Goal: Information Seeking & Learning: Learn about a topic

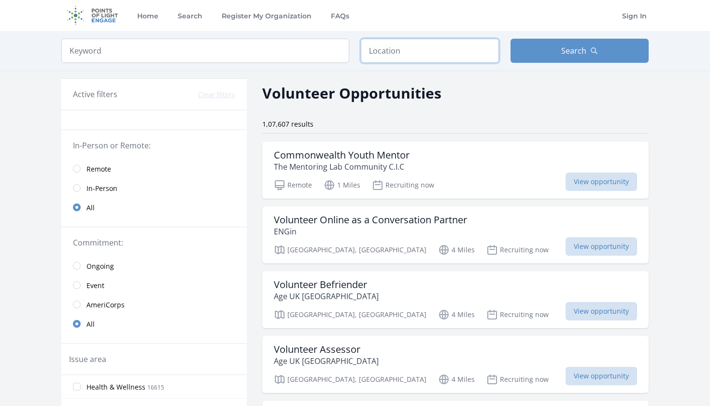
click at [400, 49] on input "text" at bounding box center [430, 51] width 138 height 24
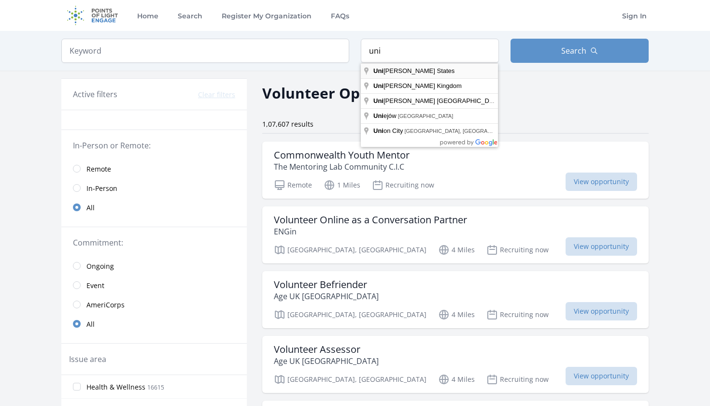
type input "United States"
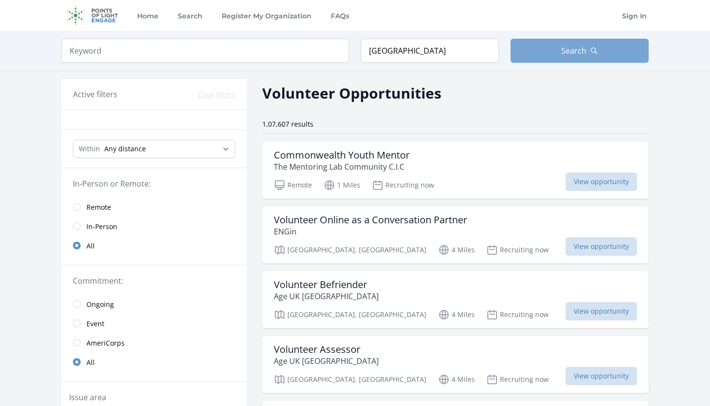
click at [597, 43] on button "Search" at bounding box center [580, 51] width 138 height 24
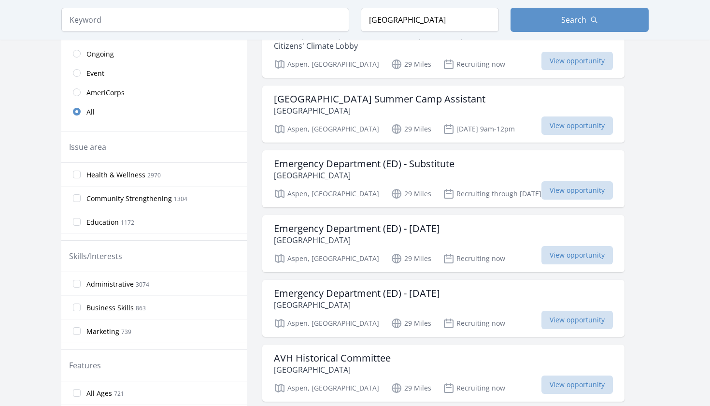
scroll to position [227, 0]
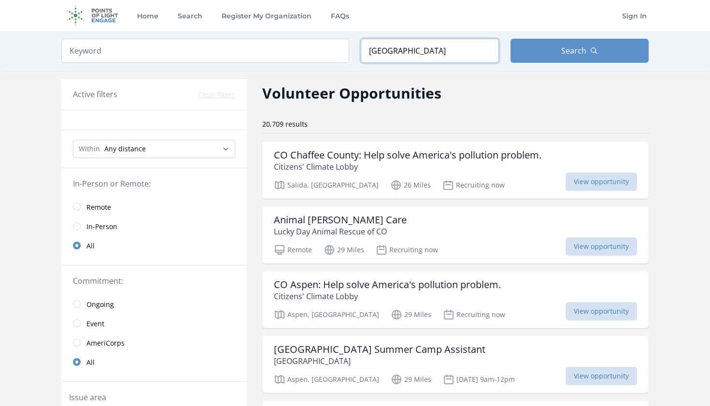
click at [437, 53] on input "United States" at bounding box center [430, 51] width 138 height 24
drag, startPoint x: 437, startPoint y: 53, endPoint x: 389, endPoint y: 51, distance: 48.4
click at [389, 51] on input "United States" at bounding box center [430, 51] width 138 height 24
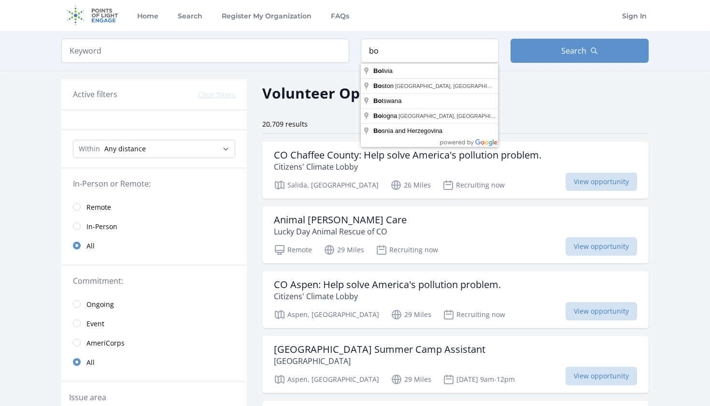
type input "Boston, MA, USA"
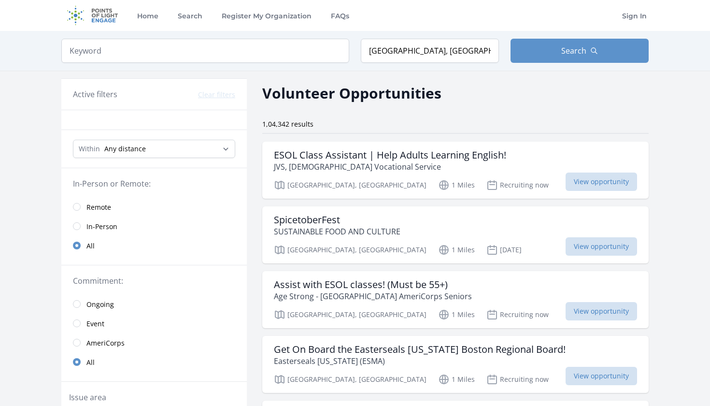
click at [88, 208] on span "Remote" at bounding box center [99, 207] width 25 height 10
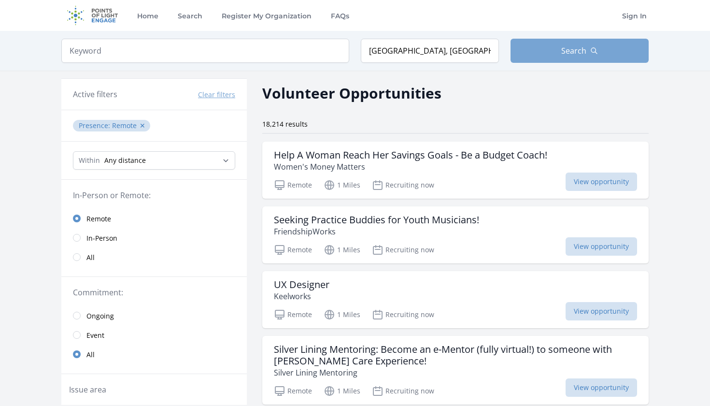
click at [617, 55] on button "Search" at bounding box center [580, 51] width 138 height 24
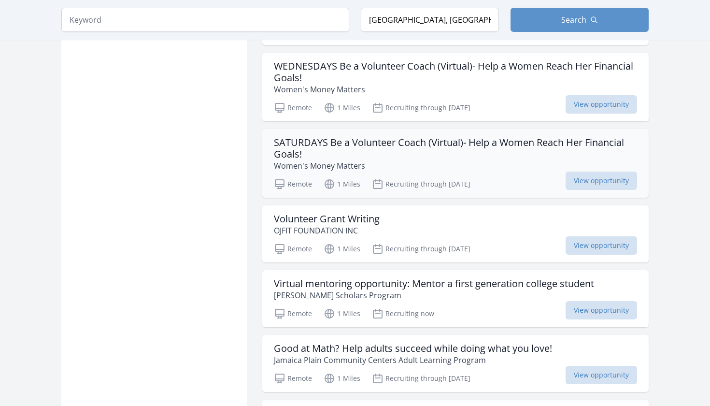
scroll to position [902, 0]
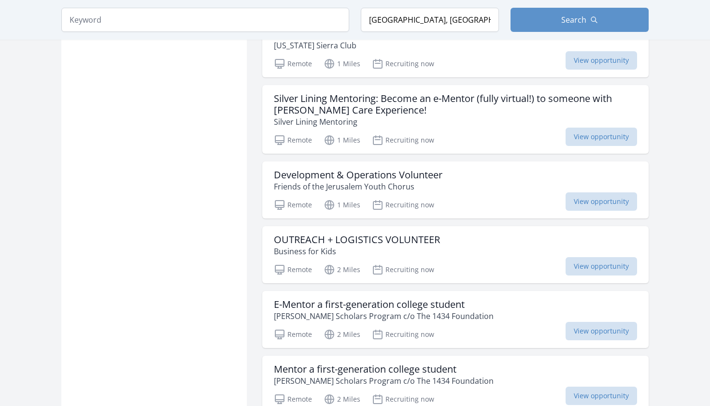
scroll to position [2095, 0]
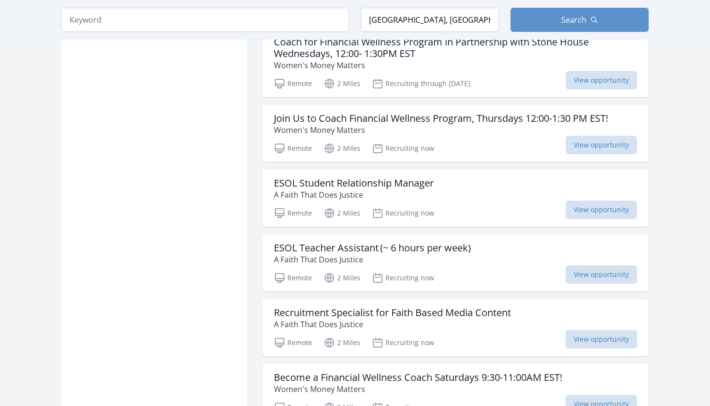
scroll to position [2665, 0]
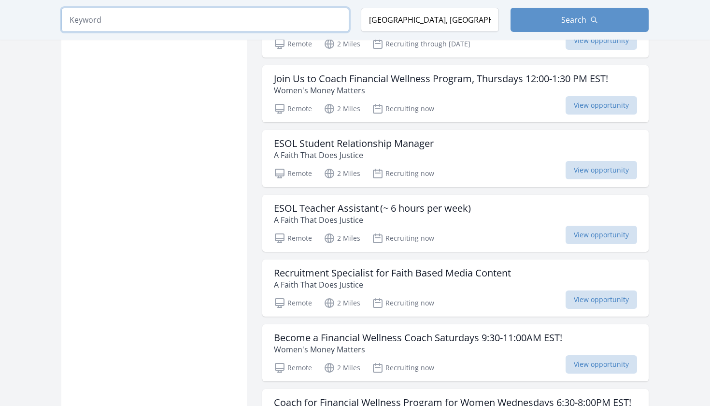
click at [175, 20] on input "search" at bounding box center [205, 20] width 288 height 24
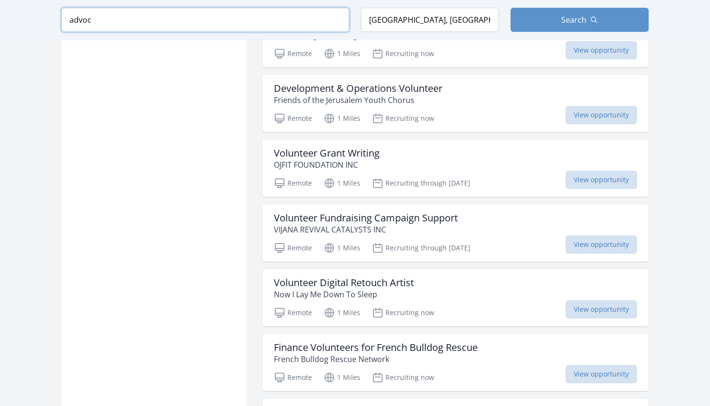
scroll to position [1244, 0]
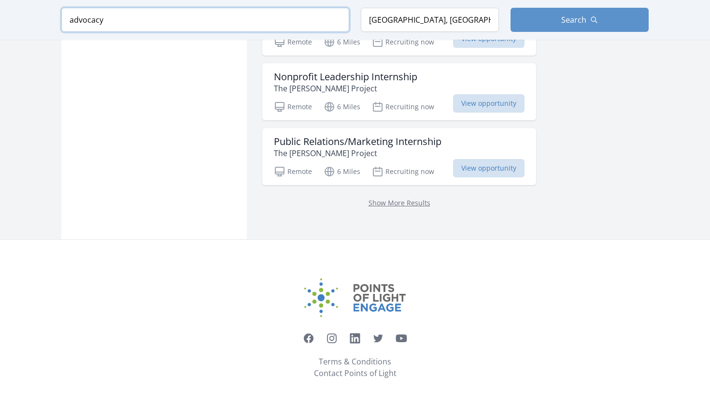
type input "advocacy"
click button "submit" at bounding box center [0, 0] width 0 height 0
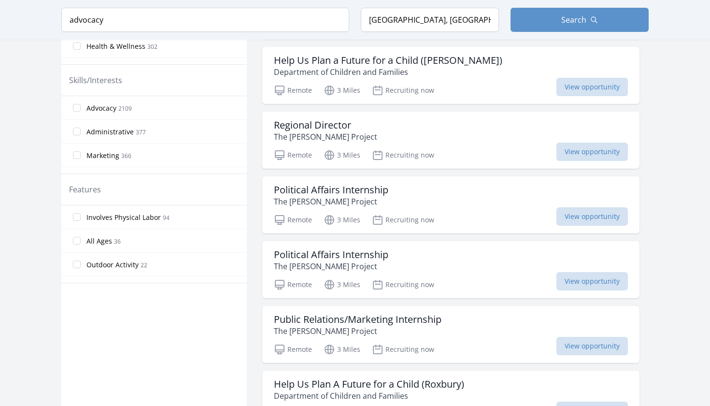
scroll to position [419, 0]
click at [477, 204] on div "Political Affairs Internship The Borgen Project" at bounding box center [451, 195] width 354 height 23
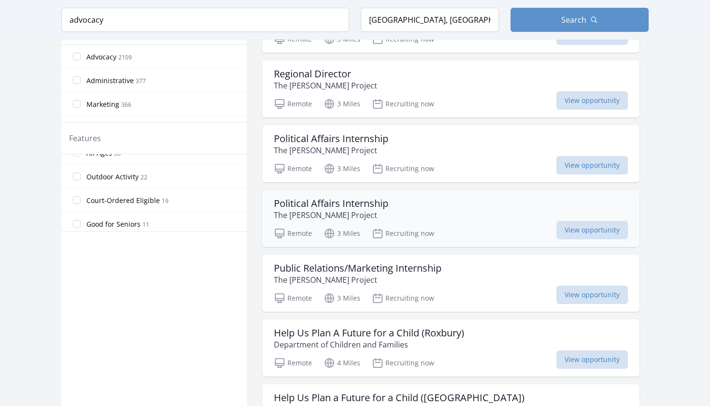
scroll to position [471, 0]
click at [445, 210] on div "Political Affairs Internship The Borgen Project" at bounding box center [451, 208] width 354 height 23
click at [246, 23] on input "advocacy" at bounding box center [205, 20] width 288 height 24
drag, startPoint x: 98, startPoint y: 27, endPoint x: 65, endPoint y: 27, distance: 32.4
click at [65, 27] on input "advocacy" at bounding box center [205, 20] width 288 height 24
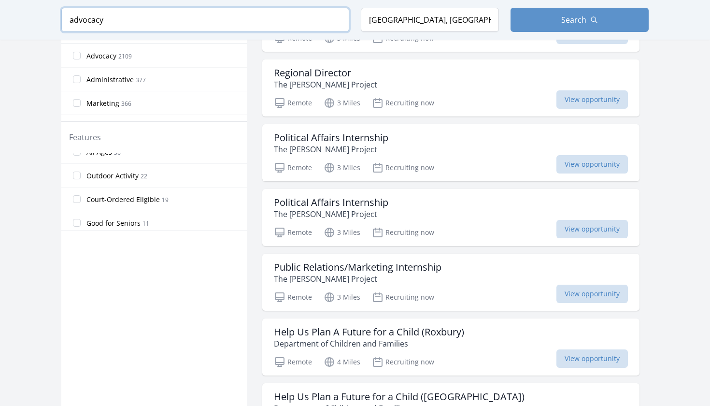
drag, startPoint x: 147, startPoint y: 21, endPoint x: 14, endPoint y: 18, distance: 133.9
click at [14, 18] on div "Keyword advocacy Location Boston, MA, USA Search" at bounding box center [355, 20] width 710 height 40
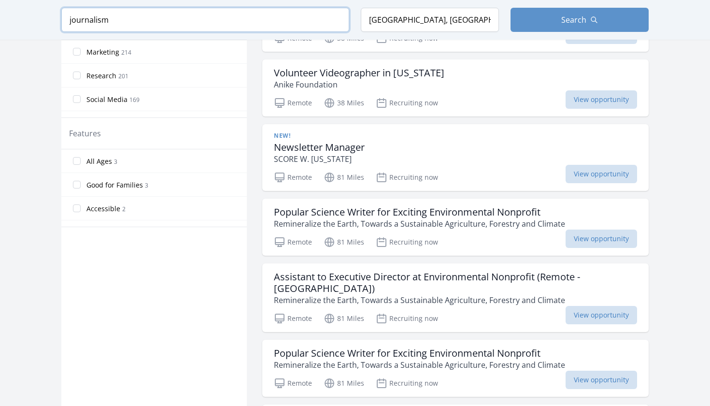
type input "journalism"
click at [407, 24] on input "Boston, MA, USA" at bounding box center [430, 20] width 138 height 24
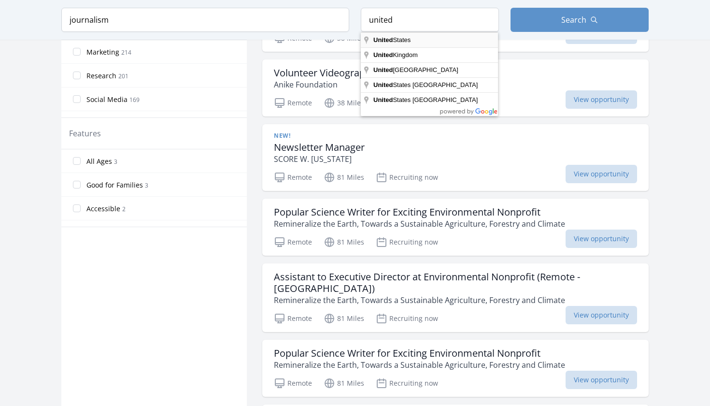
type input "United States"
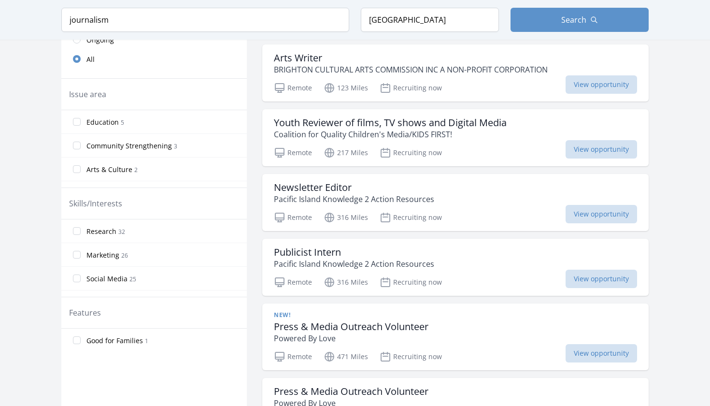
scroll to position [98, 0]
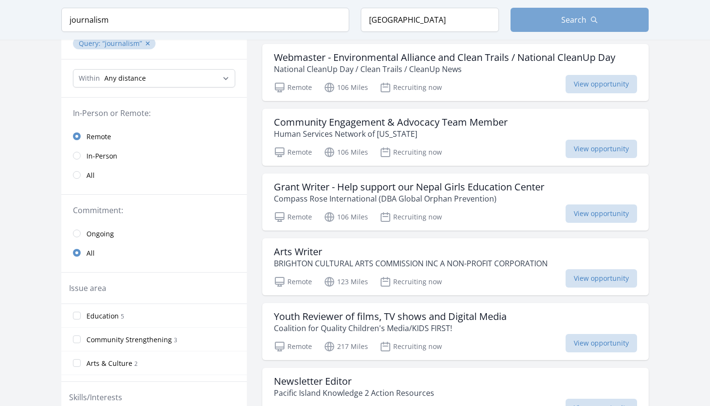
click at [609, 28] on button "Search" at bounding box center [580, 20] width 138 height 24
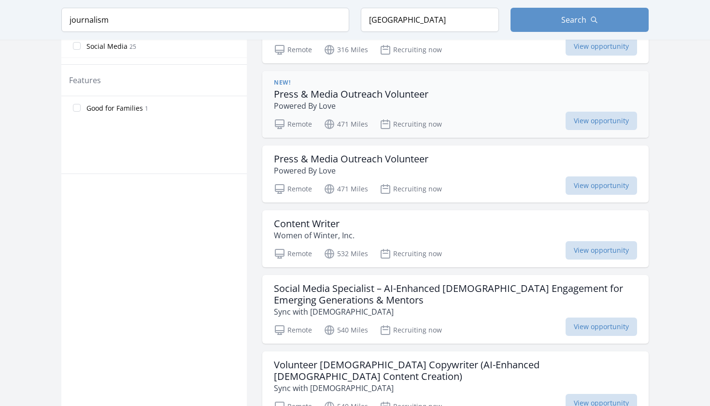
scroll to position [530, 0]
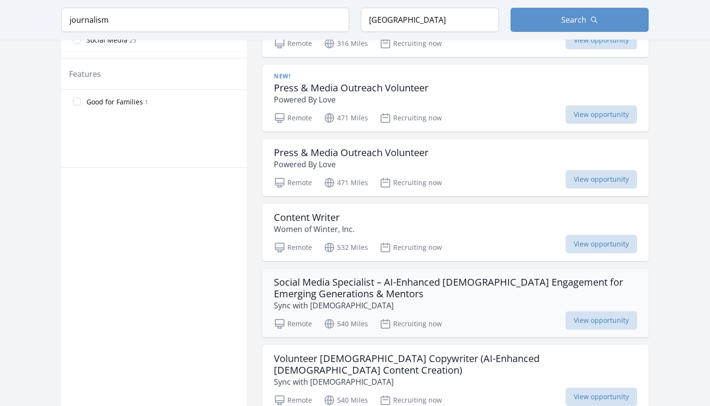
click at [263, 323] on div "Social Media Specialist – AI-Enhanced Christian Engagement for Emerging Generat…" at bounding box center [455, 303] width 387 height 69
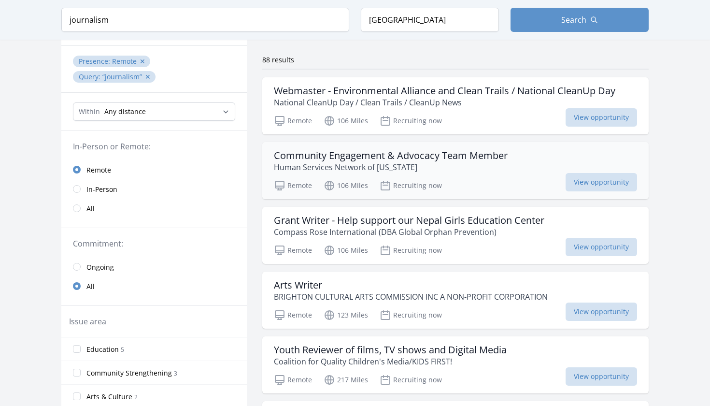
scroll to position [61, 0]
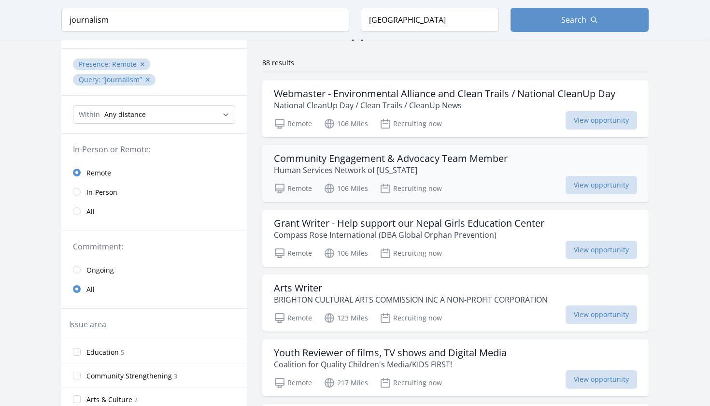
click at [346, 154] on h3 "Community Engagement & Advocacy Team Member" at bounding box center [391, 159] width 234 height 12
click at [430, 5] on div "Keyword journalism Location United States Search" at bounding box center [355, 20] width 619 height 40
click at [430, 17] on input "United States" at bounding box center [430, 20] width 138 height 24
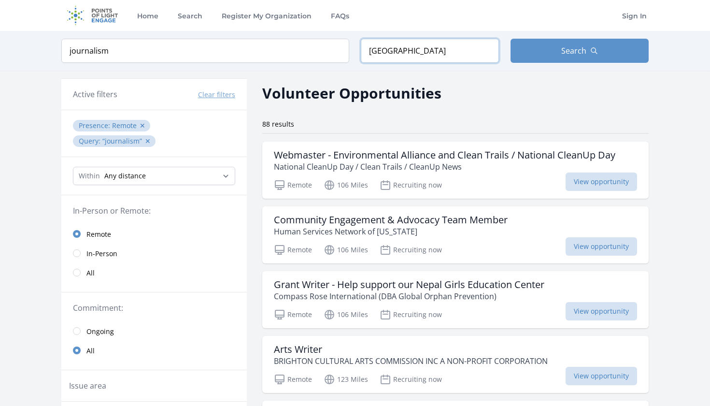
scroll to position [0, 0]
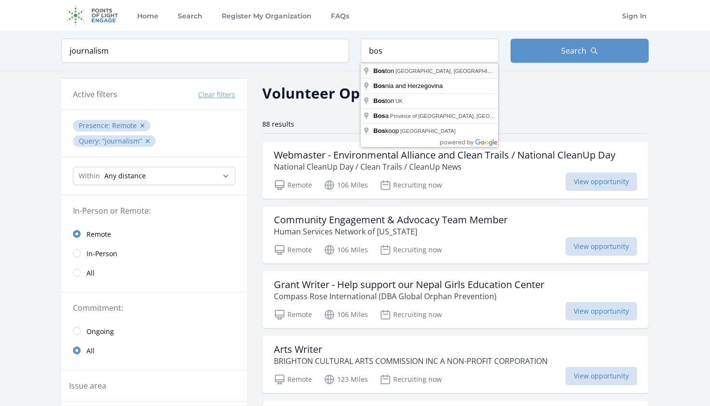
type input "Boston, MA, USA"
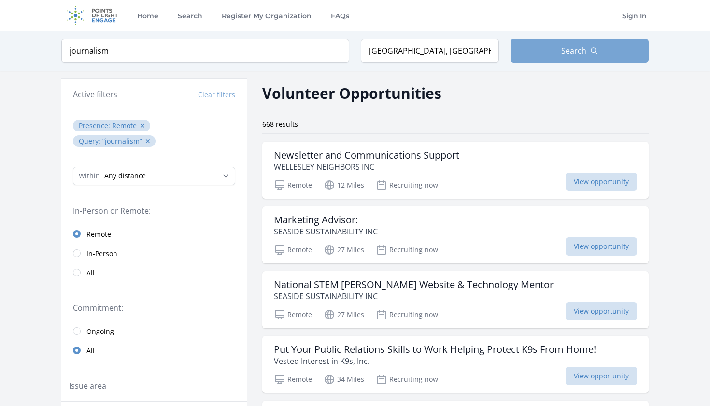
click at [563, 52] on span "Search" at bounding box center [574, 51] width 25 height 12
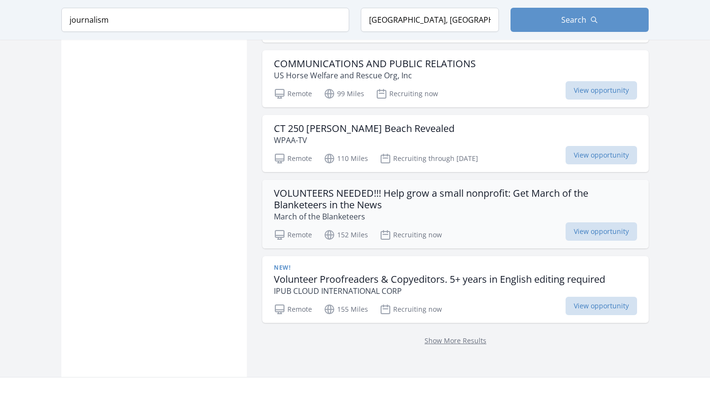
scroll to position [1296, 0]
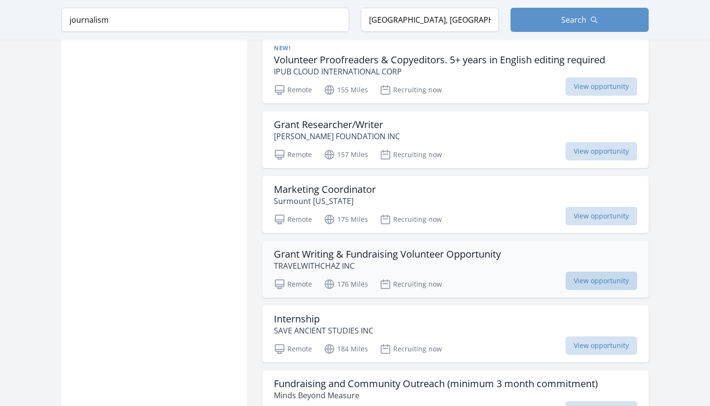
scroll to position [1378, 0]
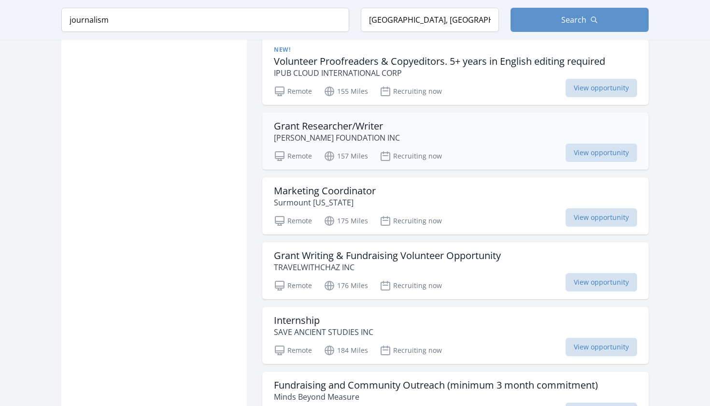
click at [358, 127] on h3 "Grant Researcher/Writer" at bounding box center [337, 126] width 126 height 12
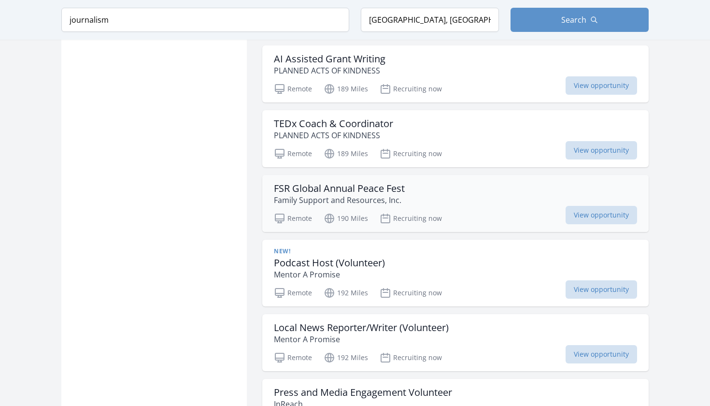
scroll to position [2351, 0]
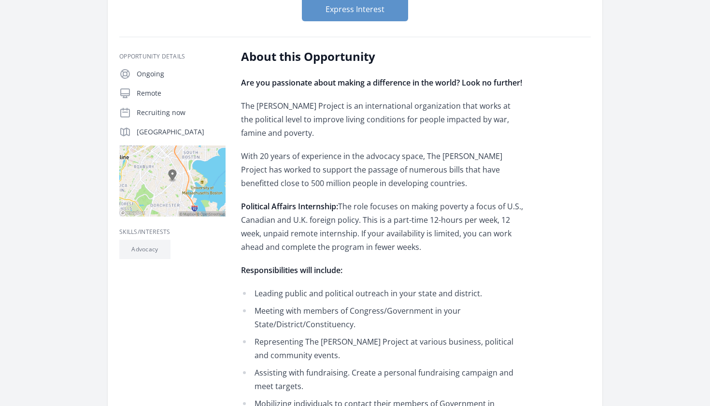
scroll to position [132, 0]
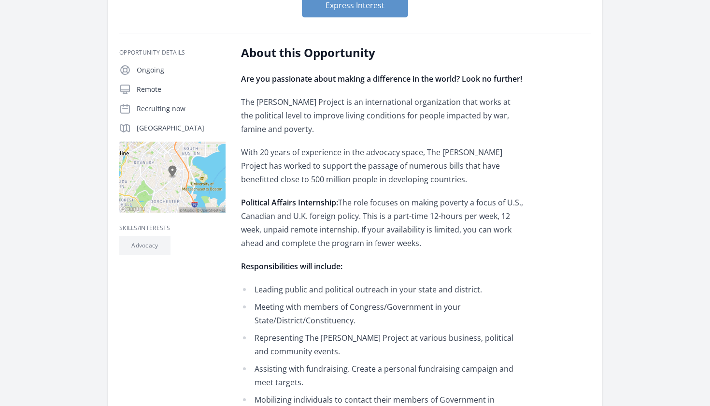
drag, startPoint x: 439, startPoint y: 240, endPoint x: 337, endPoint y: 191, distance: 113.3
click at [337, 191] on div "Are you passionate about making a difference in the world? Look no further! The…" at bounding box center [382, 337] width 283 height 530
drag, startPoint x: 323, startPoint y: 192, endPoint x: 462, endPoint y: 240, distance: 146.3
click at [462, 241] on div "Are you passionate about making a difference in the world? Look no further! The…" at bounding box center [382, 337] width 283 height 530
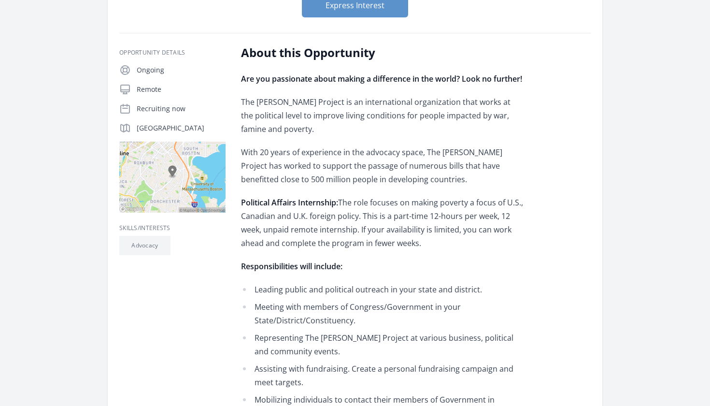
click at [462, 240] on p "Political Affairs Internship: The role focuses on making poverty a focus of U.S…" at bounding box center [382, 223] width 283 height 54
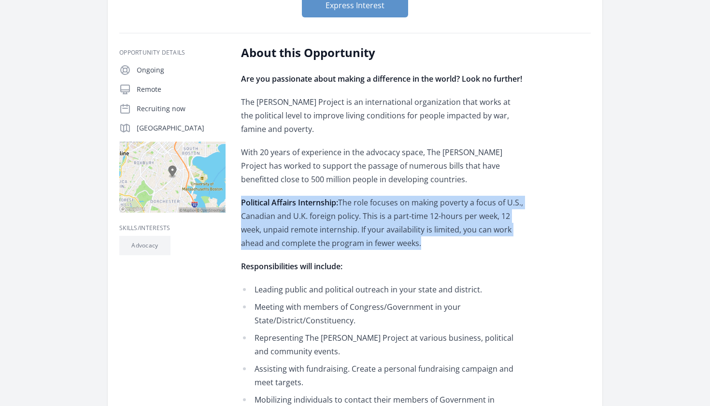
drag, startPoint x: 462, startPoint y: 240, endPoint x: 415, endPoint y: 189, distance: 68.8
click at [415, 189] on div "Are you passionate about making a difference in the world? Look no further! The…" at bounding box center [382, 337] width 283 height 530
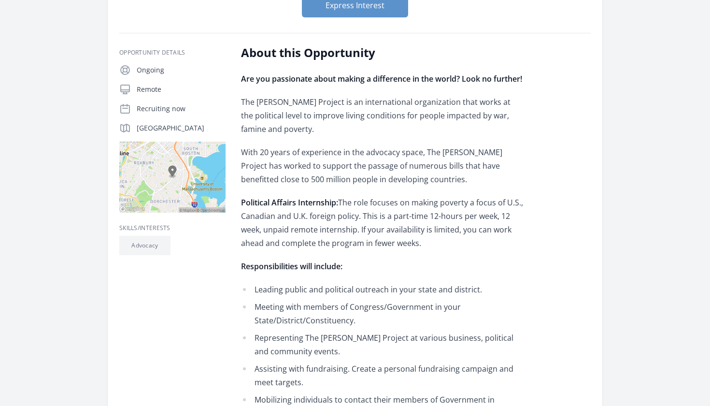
drag, startPoint x: 423, startPoint y: 234, endPoint x: 400, endPoint y: 189, distance: 51.0
click at [400, 189] on div "Are you passionate about making a difference in the world? Look no further! The…" at bounding box center [382, 337] width 283 height 530
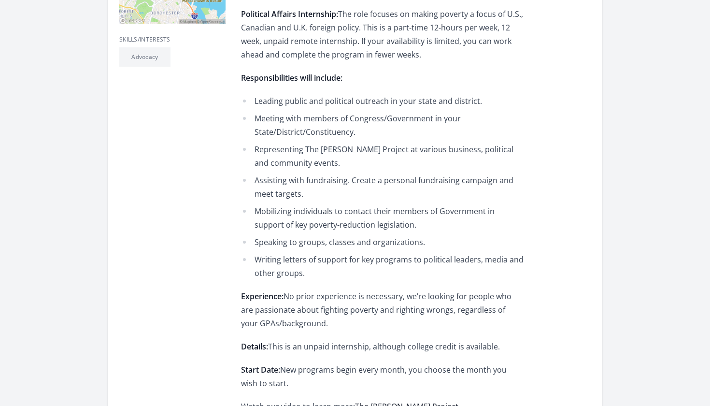
scroll to position [322, 0]
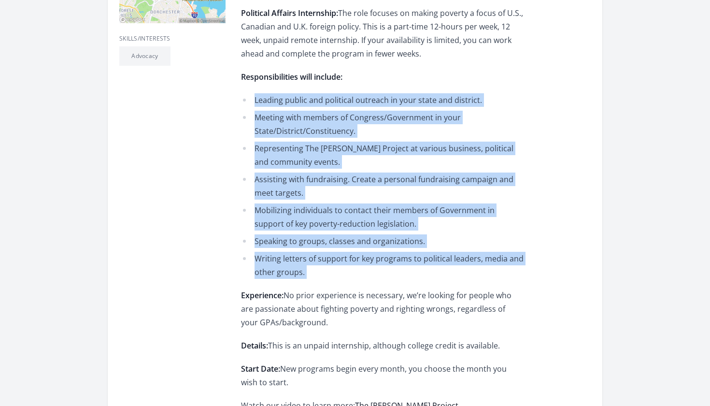
drag, startPoint x: 436, startPoint y: 280, endPoint x: 388, endPoint y: 86, distance: 200.6
click at [388, 86] on div "Are you passionate about making a difference in the world? Look no further! The…" at bounding box center [382, 148] width 283 height 530
drag, startPoint x: 335, startPoint y: 278, endPoint x: 258, endPoint y: 90, distance: 203.7
click at [258, 90] on div "Are you passionate about making a difference in the world? Look no further! The…" at bounding box center [382, 148] width 283 height 530
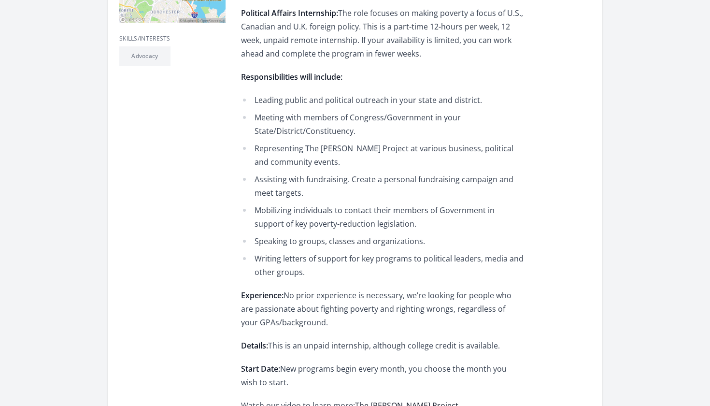
click at [320, 133] on li "Meeting with members of Congress/Government in your State/District/Constituency." at bounding box center [382, 124] width 283 height 27
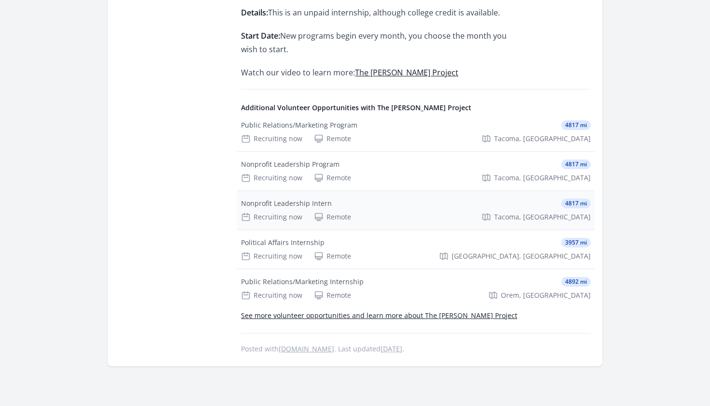
scroll to position [663, 0]
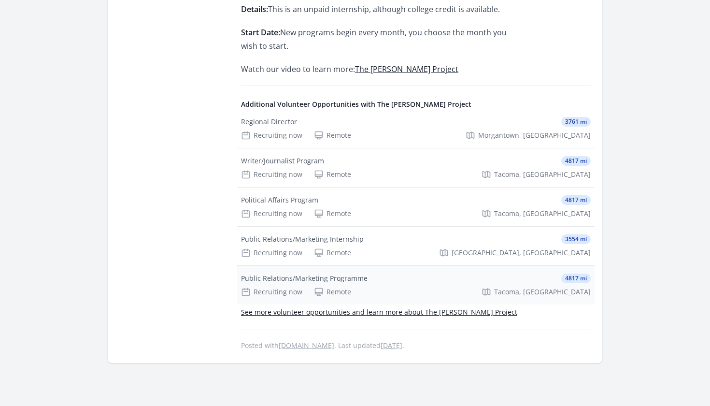
scroll to position [660, 0]
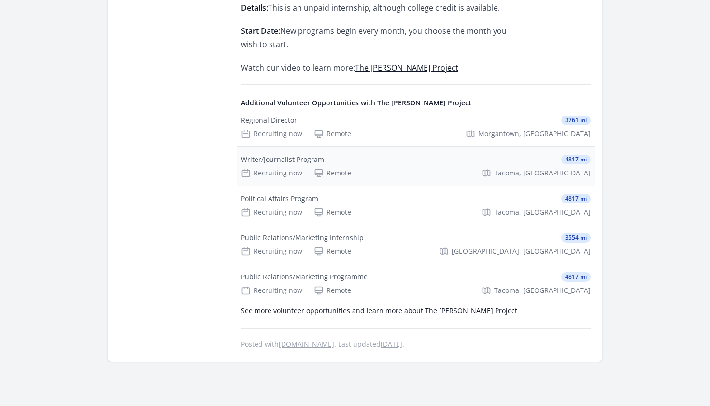
click at [442, 173] on div "Recruiting now Remote [GEOGRAPHIC_DATA], [GEOGRAPHIC_DATA]" at bounding box center [416, 173] width 350 height 10
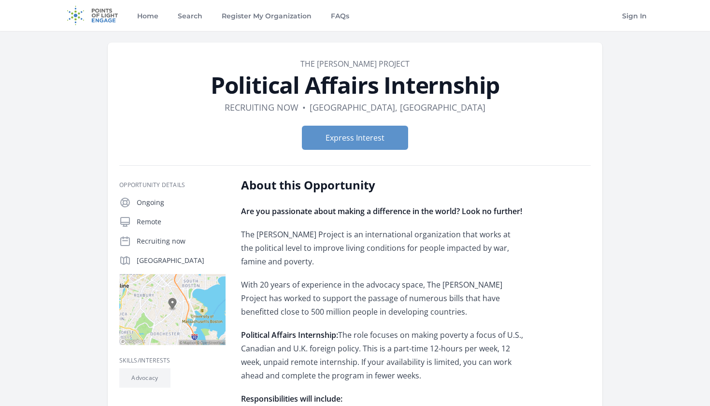
scroll to position [0, 0]
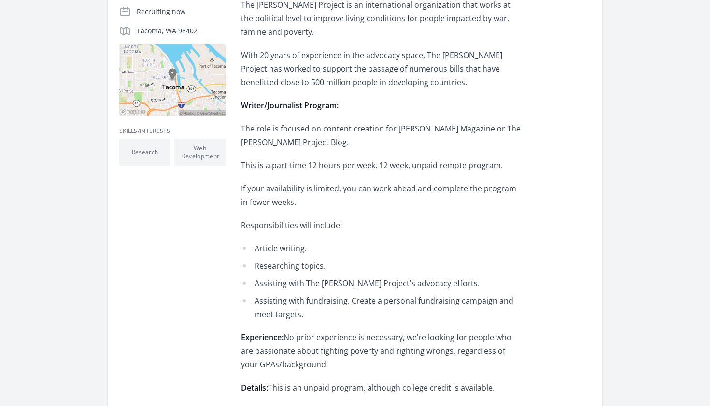
scroll to position [231, 0]
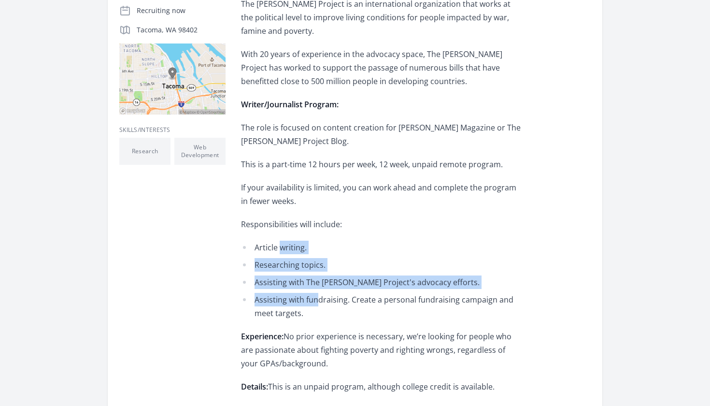
drag, startPoint x: 318, startPoint y: 303, endPoint x: 282, endPoint y: 241, distance: 72.3
click at [282, 241] on ul "Article writing. Researching topics. Assisting with The Borgen Project's advoca…" at bounding box center [382, 280] width 283 height 79
click at [282, 241] on li "Article writing." at bounding box center [382, 248] width 283 height 14
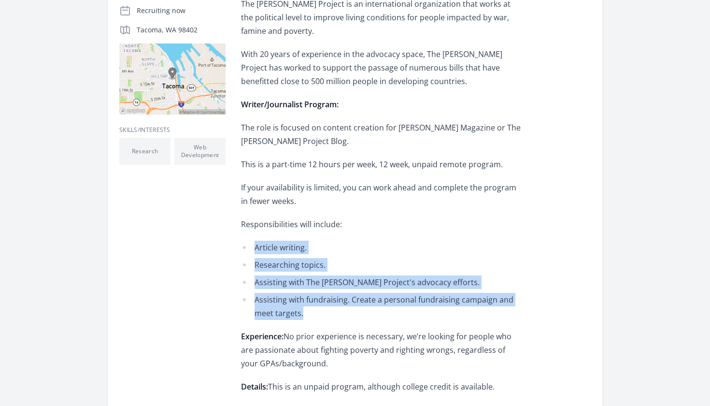
drag, startPoint x: 317, startPoint y: 307, endPoint x: 269, endPoint y: 234, distance: 87.1
click at [269, 234] on div "Are you passionate about making a difference in the world? Look no further! The…" at bounding box center [382, 213] width 283 height 479
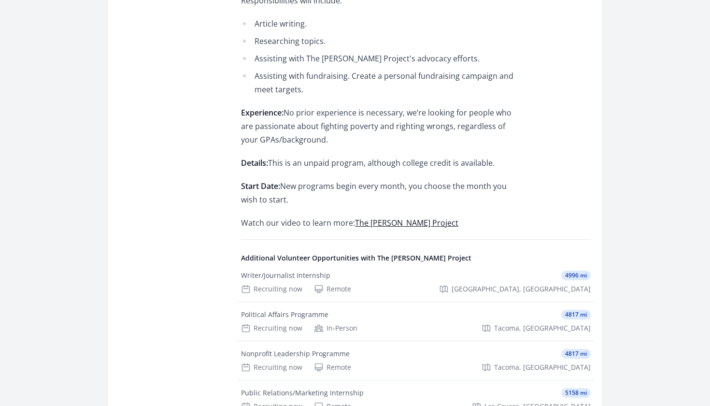
scroll to position [450, 0]
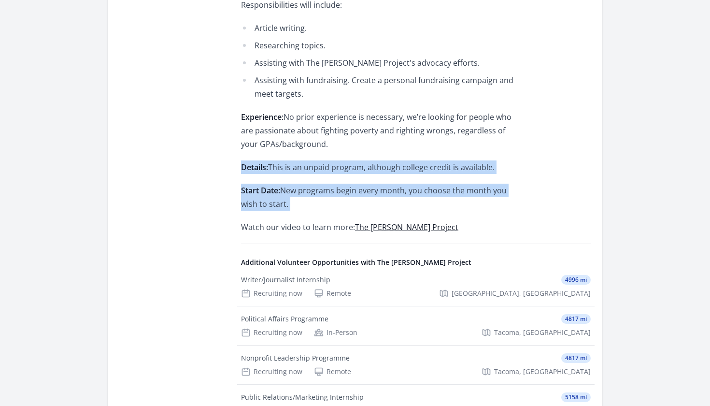
drag, startPoint x: 454, startPoint y: 215, endPoint x: 439, endPoint y: 154, distance: 62.7
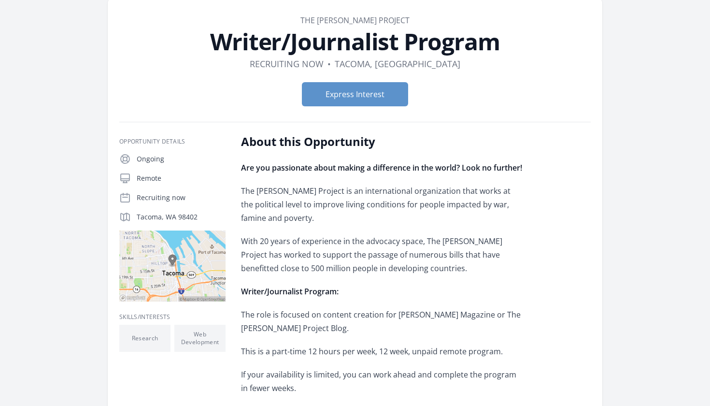
scroll to position [31, 0]
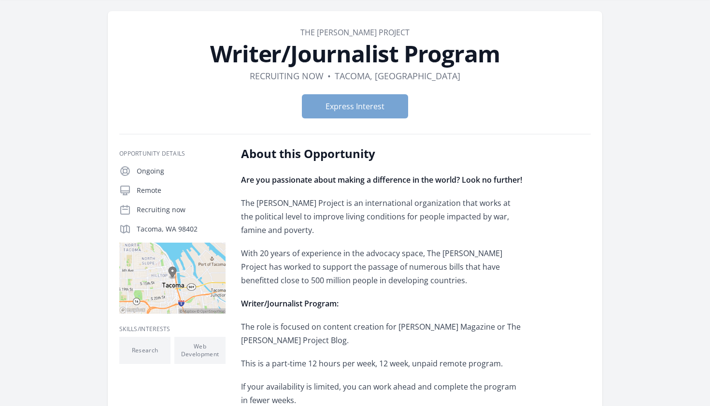
click at [381, 110] on button "Express Interest" at bounding box center [355, 106] width 106 height 24
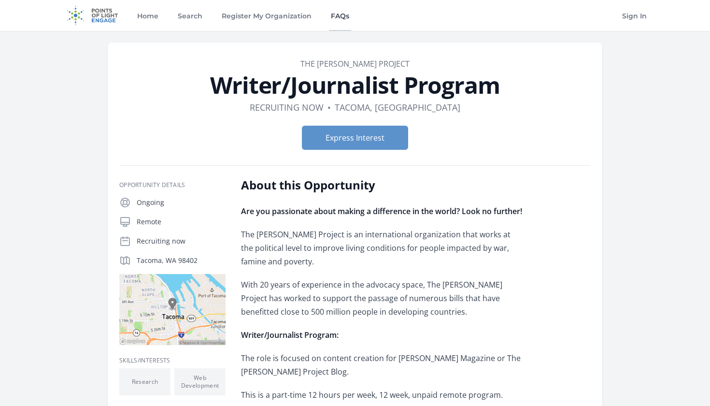
scroll to position [0, 0]
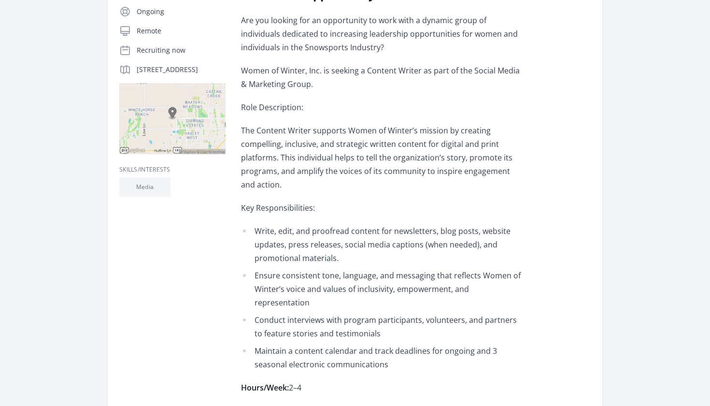
scroll to position [197, 0]
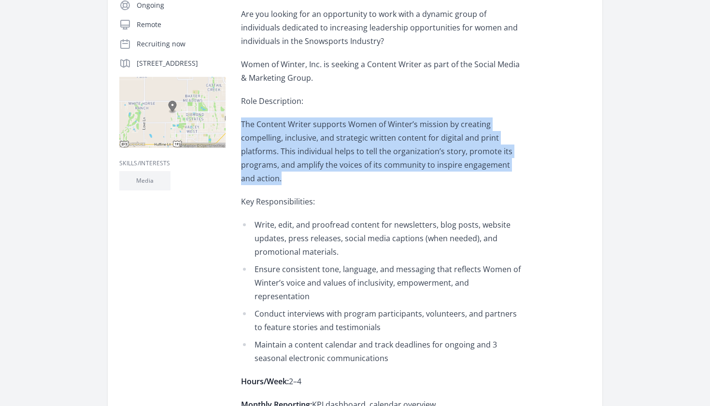
drag, startPoint x: 435, startPoint y: 183, endPoint x: 428, endPoint y: 112, distance: 71.4
click at [428, 112] on div "Are you looking for an opportunity to work with a dynamic group of individuals …" at bounding box center [382, 209] width 283 height 404
drag, startPoint x: 376, startPoint y: 177, endPoint x: 350, endPoint y: 109, distance: 72.8
click at [350, 109] on div "Are you looking for an opportunity to work with a dynamic group of individuals …" at bounding box center [382, 209] width 283 height 404
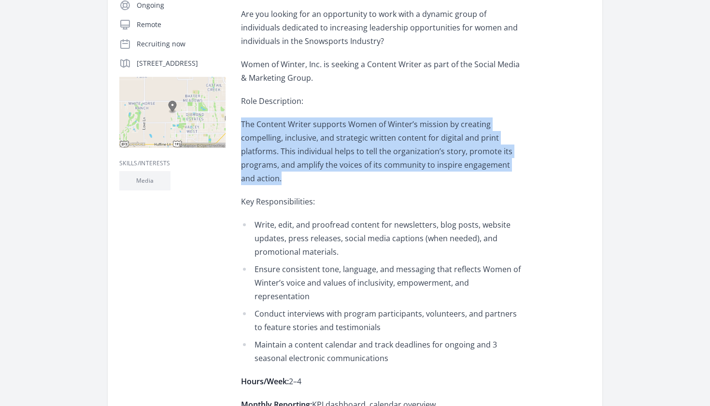
click at [350, 109] on div "Are you looking for an opportunity to work with a dynamic group of individuals …" at bounding box center [382, 209] width 283 height 404
drag, startPoint x: 278, startPoint y: 172, endPoint x: 270, endPoint y: 119, distance: 53.8
click at [270, 119] on p "The Content Writer supports Women of Winter’s mission by creating compelling, i…" at bounding box center [382, 151] width 283 height 68
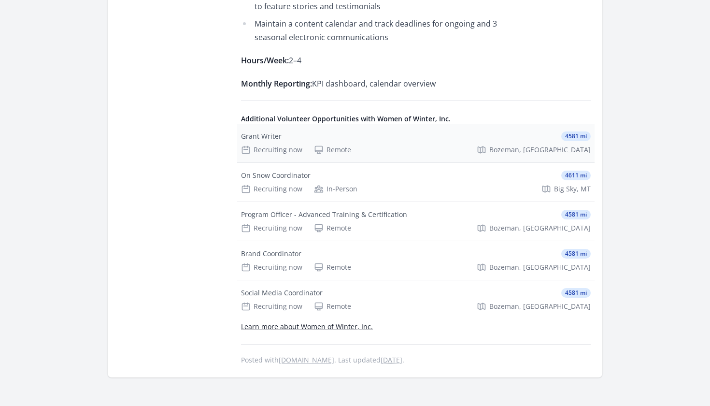
scroll to position [522, 0]
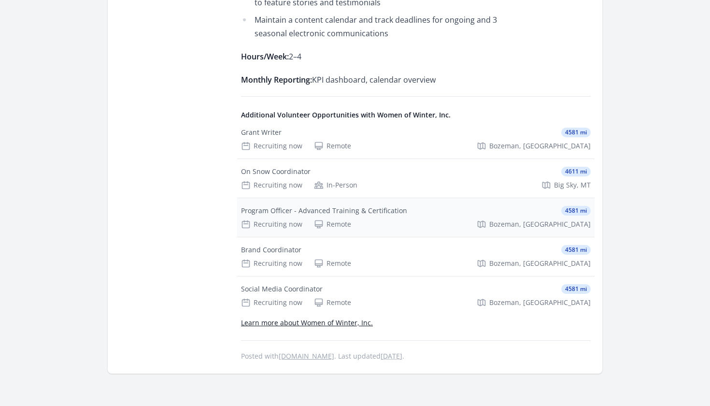
click at [400, 202] on div "Program Officer - Advanced Training & Certification 4581 mi Recruiting now Remo…" at bounding box center [416, 217] width 358 height 39
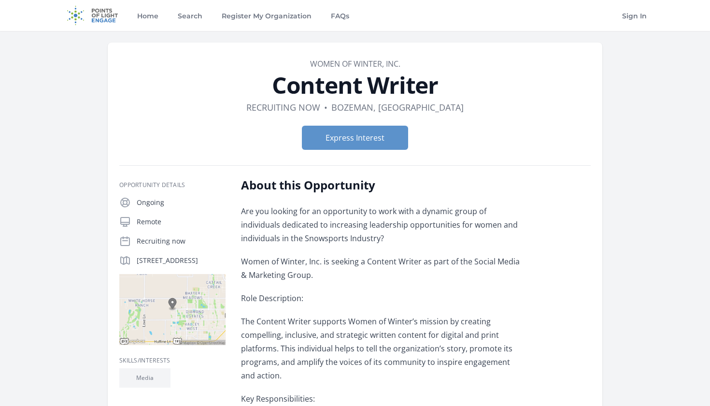
scroll to position [0, 0]
click at [329, 145] on button "Express Interest" at bounding box center [355, 138] width 106 height 24
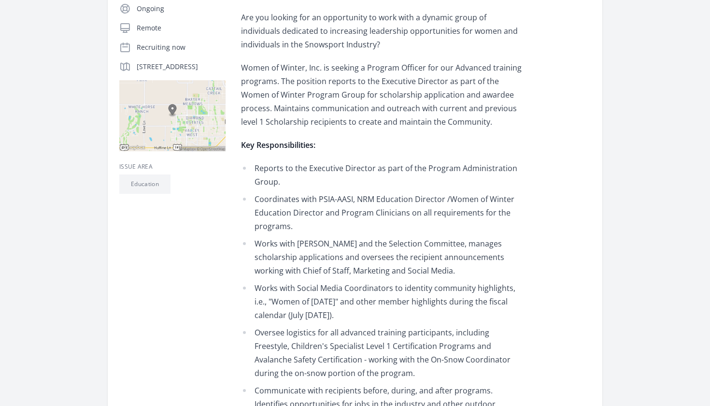
scroll to position [217, 0]
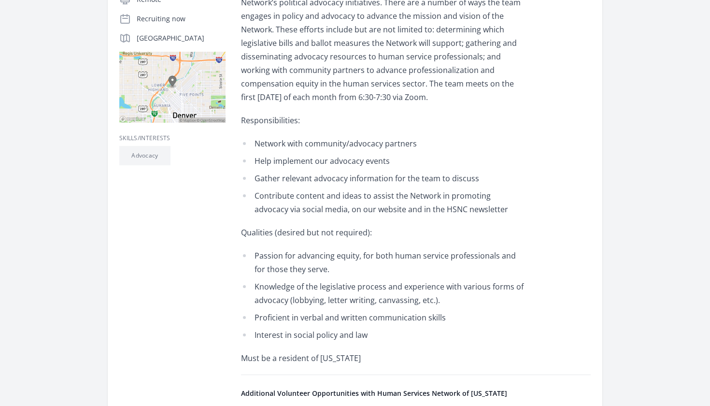
scroll to position [246, 0]
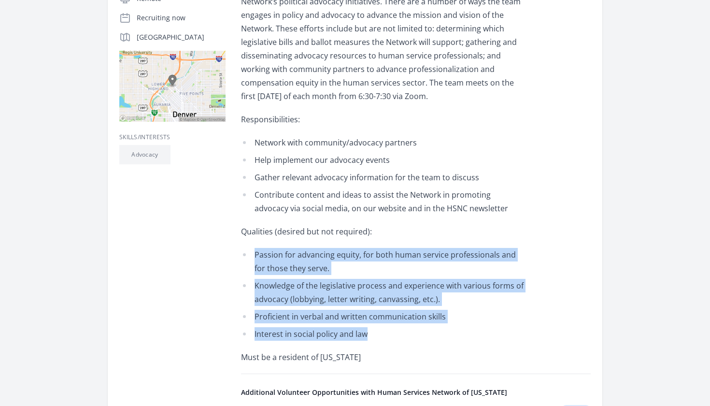
drag, startPoint x: 407, startPoint y: 337, endPoint x: 394, endPoint y: 241, distance: 97.1
click at [394, 241] on div "The Community Engagement & Advocacy Team is responsible for the Network’s polit…" at bounding box center [382, 172] width 283 height 383
drag, startPoint x: 395, startPoint y: 336, endPoint x: 398, endPoint y: 243, distance: 92.8
click at [398, 243] on div "The Community Engagement & Advocacy Team is responsible for the Network’s polit…" at bounding box center [382, 172] width 283 height 383
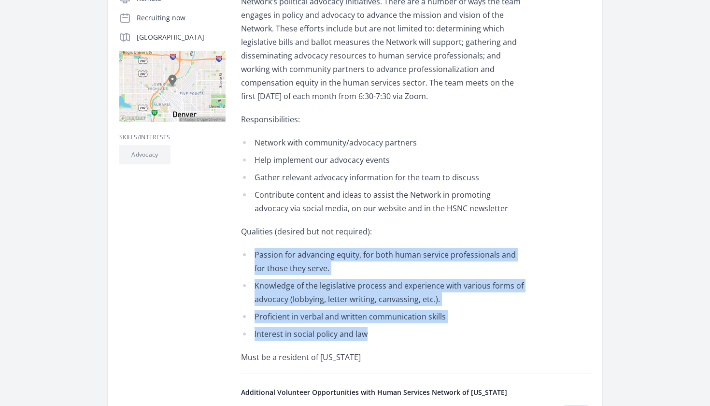
click at [398, 243] on div "The Community Engagement & Advocacy Team is responsible for the Network’s polit…" at bounding box center [382, 172] width 283 height 383
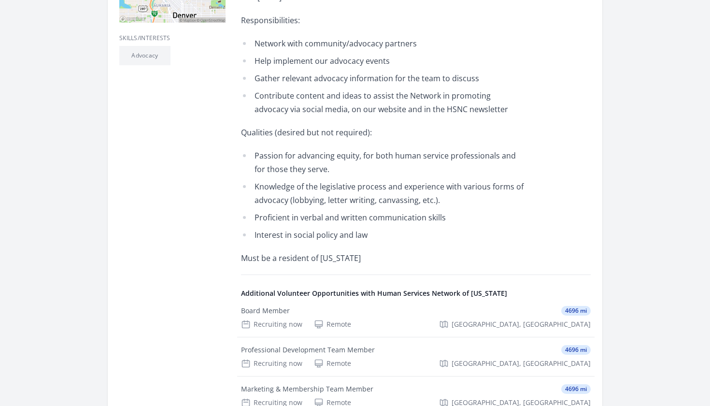
scroll to position [373, 0]
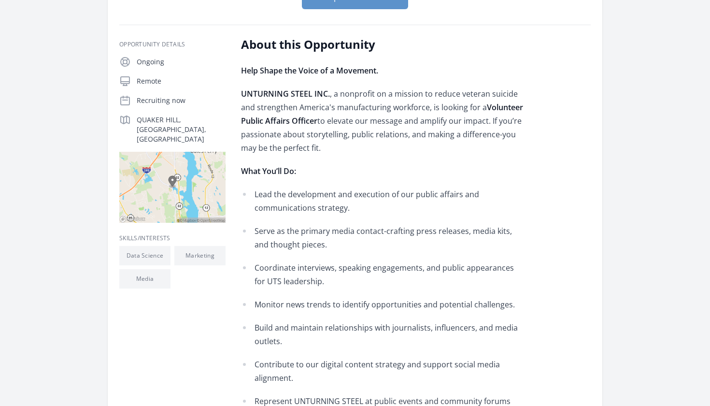
scroll to position [152, 0]
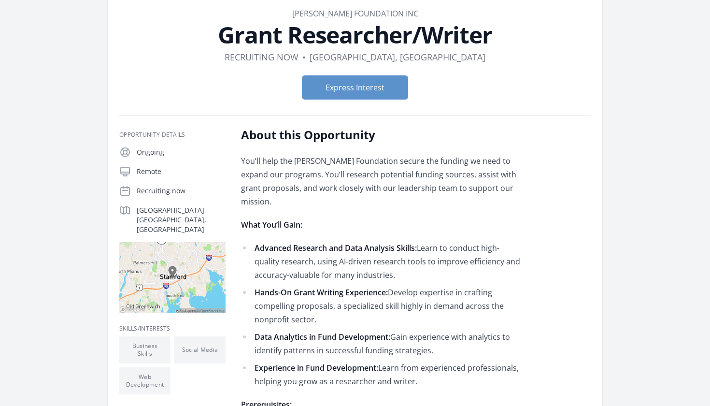
scroll to position [128, 0]
